Goal: Browse casually

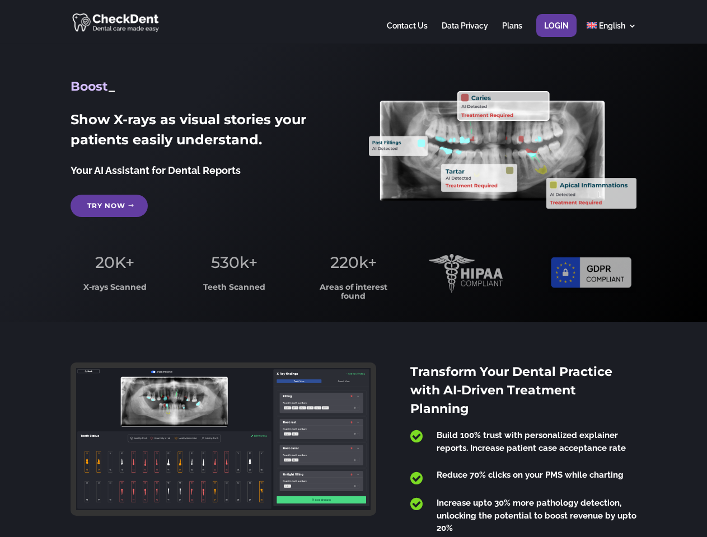
click at [353, 269] on span "220k+" at bounding box center [353, 262] width 46 height 19
click at [353, 22] on div at bounding box center [353, 22] width 565 height 44
click at [353, 269] on span "220k+" at bounding box center [353, 262] width 46 height 19
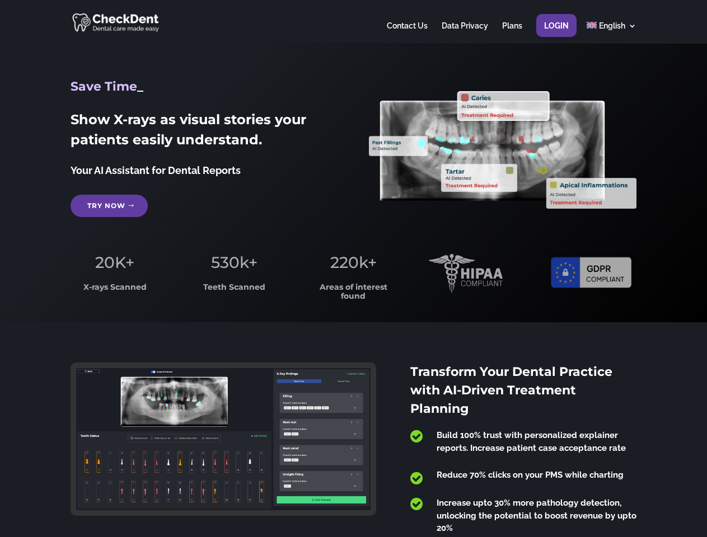
click at [353, 22] on div at bounding box center [353, 22] width 565 height 44
